Goal: Transaction & Acquisition: Subscribe to service/newsletter

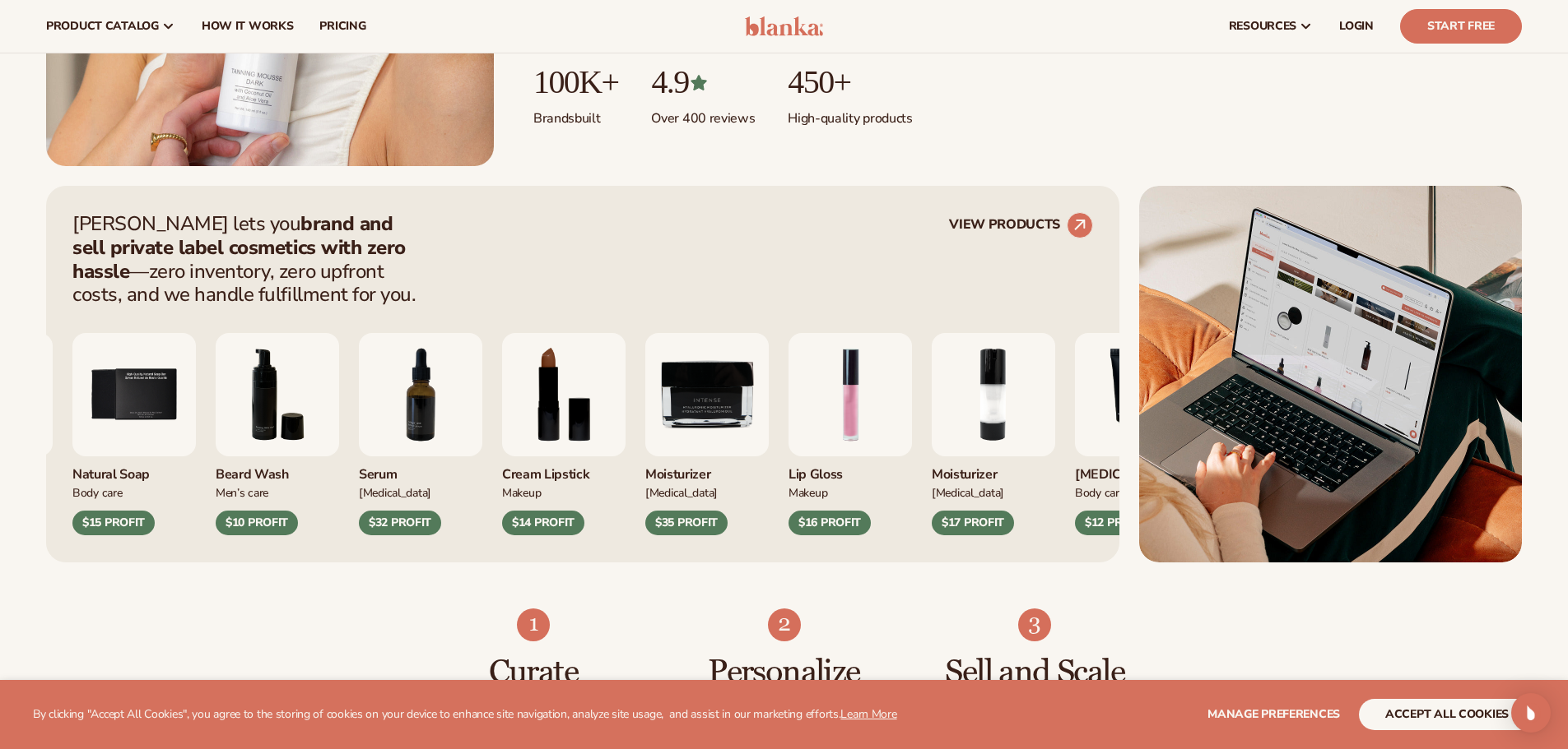
scroll to position [493, 0]
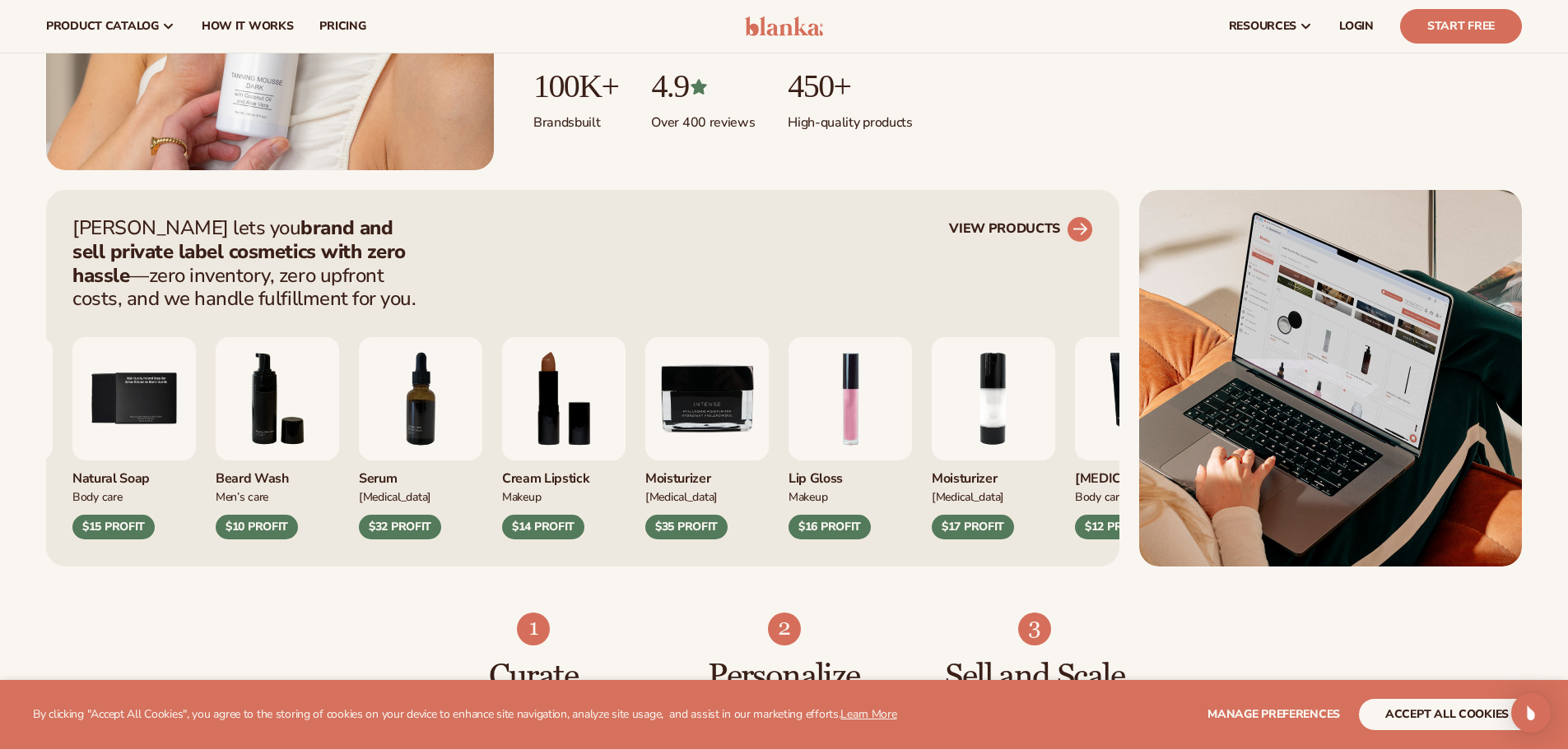
click at [1060, 226] on link "VIEW PRODUCTS" at bounding box center [1021, 229] width 144 height 27
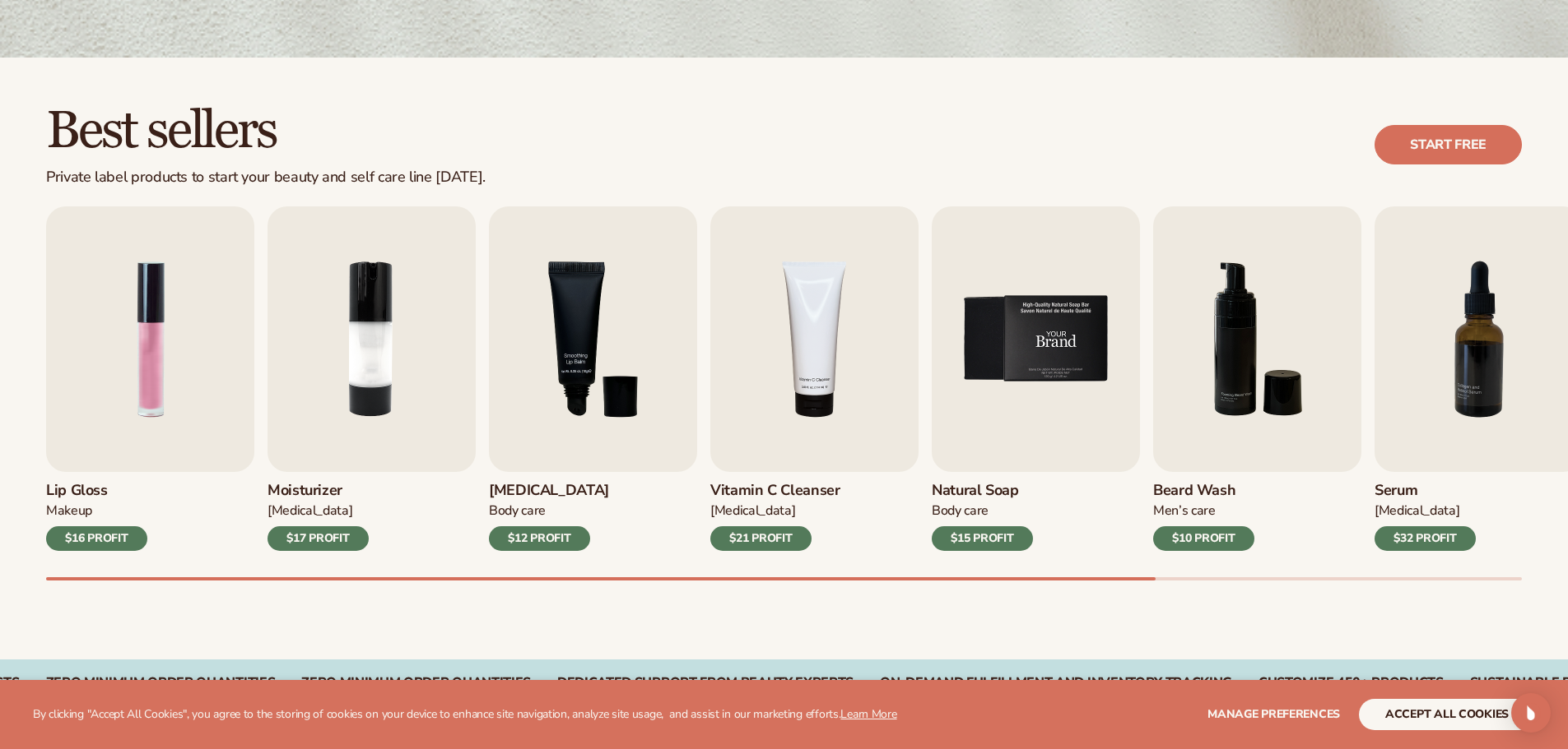
scroll to position [412, 0]
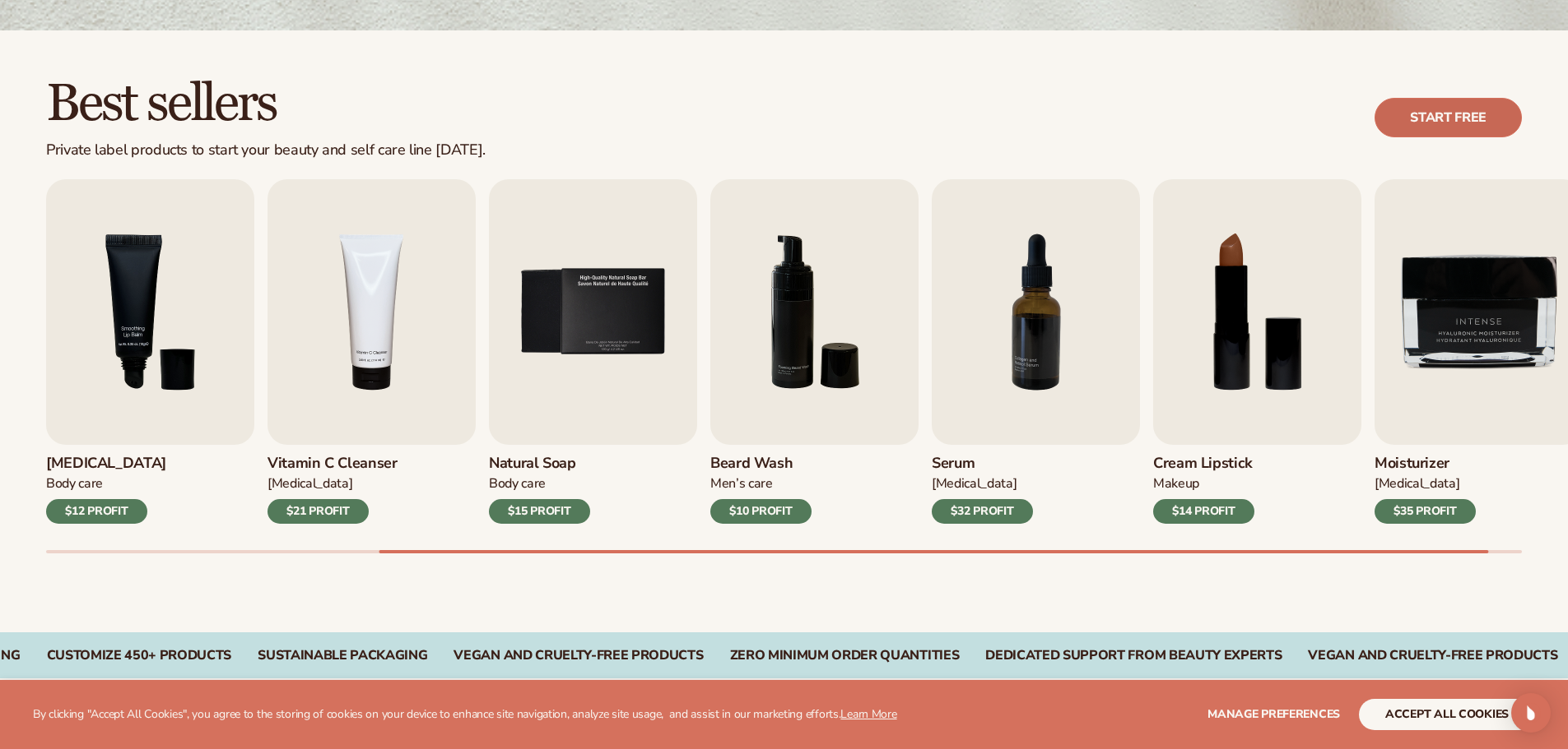
click at [1426, 124] on link "Start free" at bounding box center [1448, 117] width 147 height 39
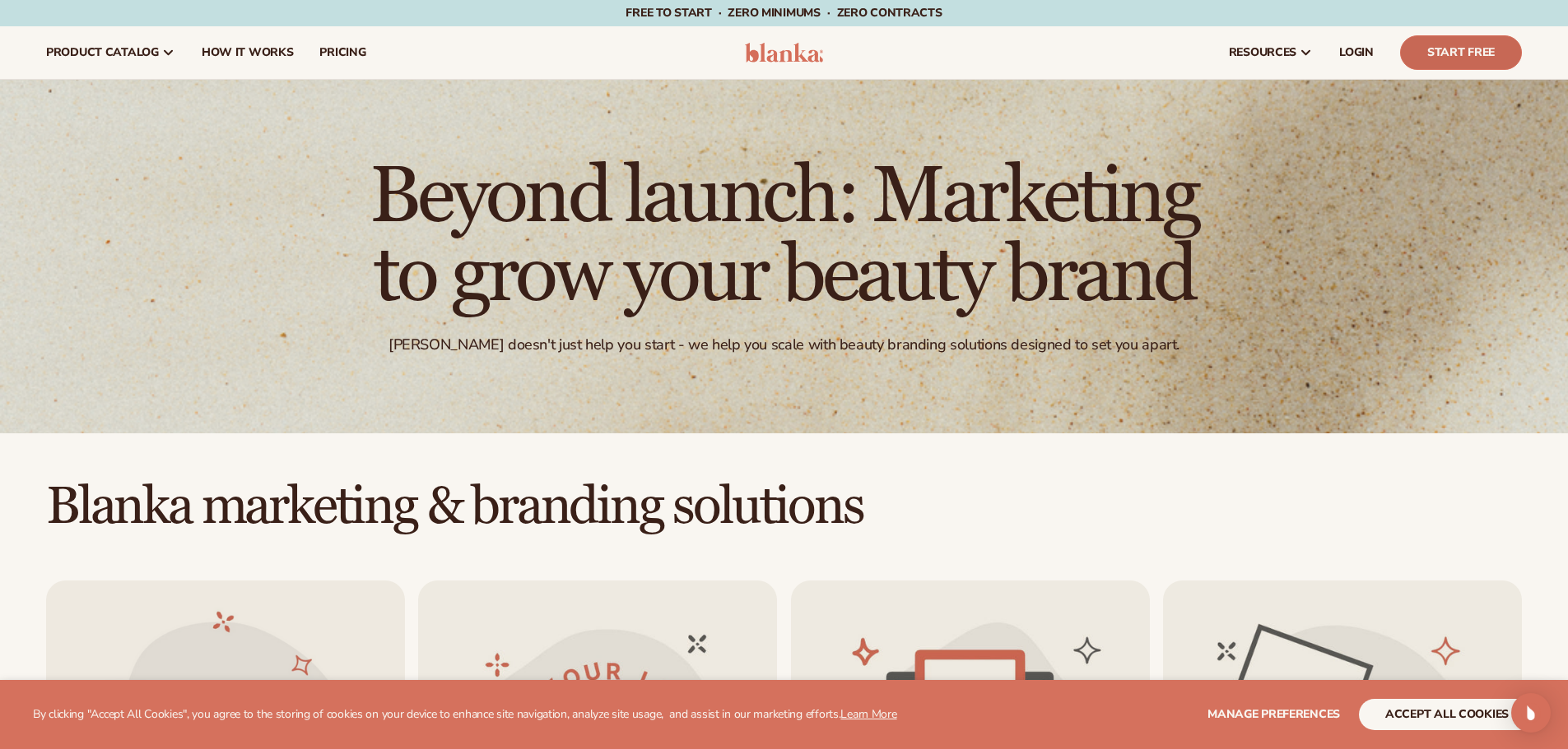
click at [1456, 47] on link "Start Free" at bounding box center [1460, 52] width 121 height 35
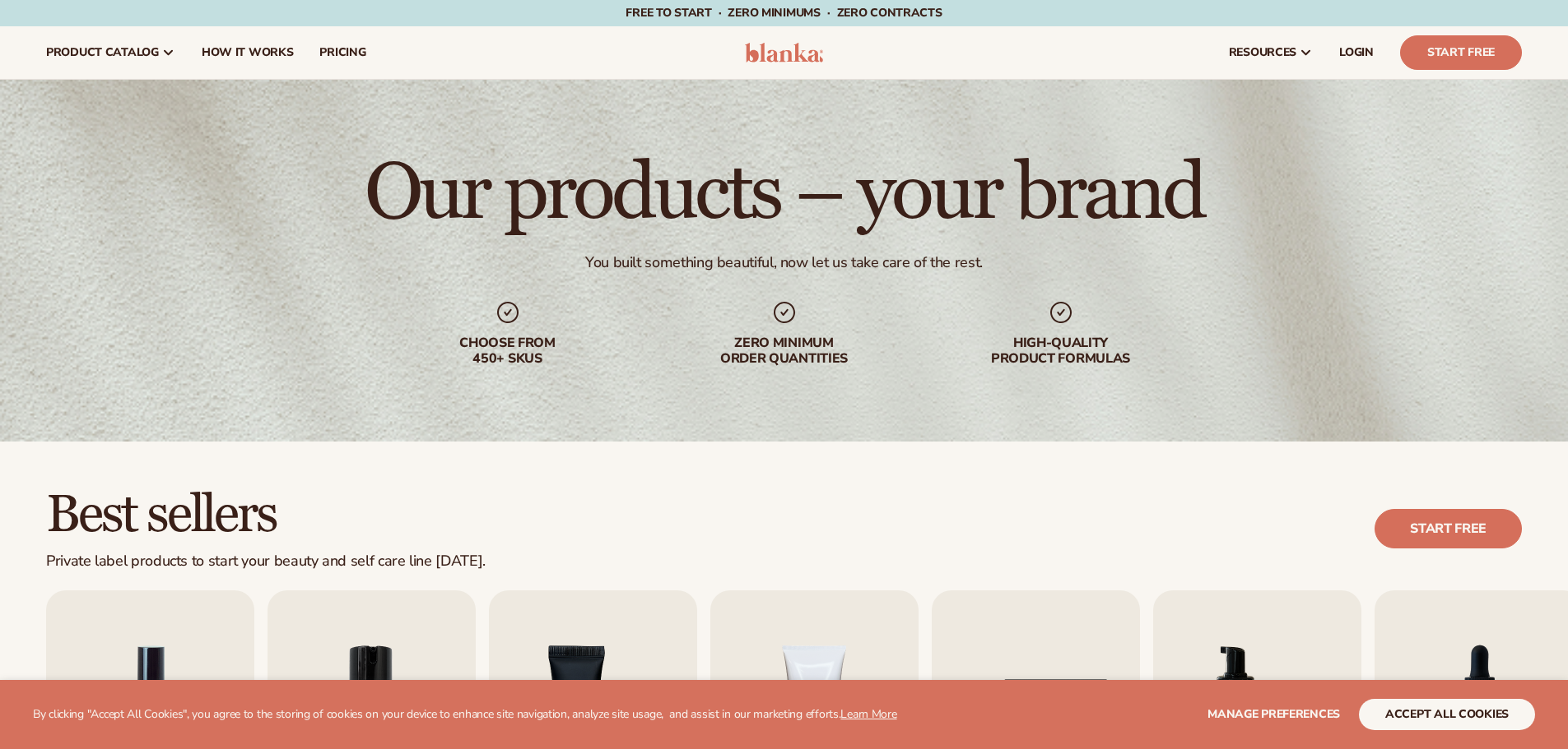
scroll to position [412, 0]
